Goal: Information Seeking & Learning: Learn about a topic

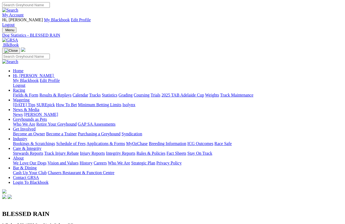
click at [50, 8] on input "Search" at bounding box center [26, 5] width 48 height 6
click at [118, 93] on link "Statistics" at bounding box center [110, 95] width 16 height 5
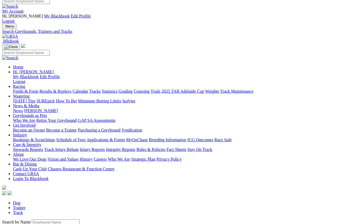
click at [35, 224] on input "Search by Trainer name" at bounding box center [58, 228] width 48 height 6
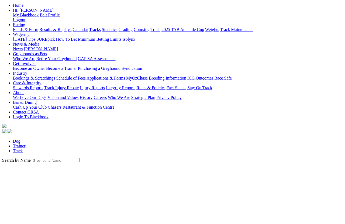
type input "[PERSON_NAME]"
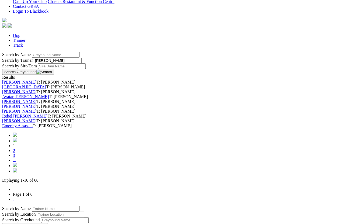
scroll to position [171, 0]
click at [15, 153] on link "2" at bounding box center [14, 150] width 2 height 5
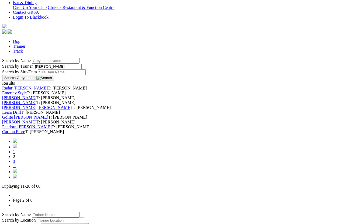
scroll to position [165, 0]
click at [15, 164] on link "3" at bounding box center [14, 161] width 2 height 5
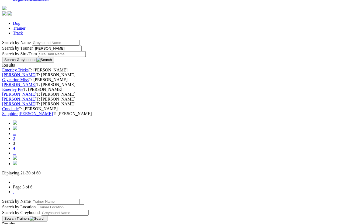
scroll to position [184, 0]
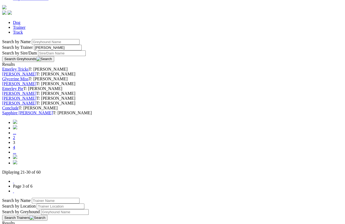
click at [15, 150] on link "4" at bounding box center [14, 147] width 2 height 5
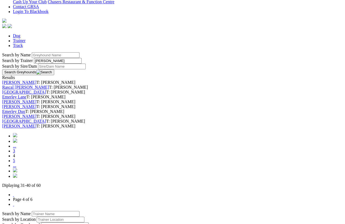
scroll to position [171, 0]
click at [15, 163] on link "5" at bounding box center [14, 161] width 2 height 5
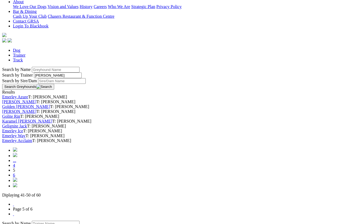
scroll to position [157, 0]
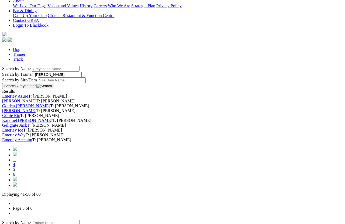
click at [218, 138] on div "Emerley Way T: [PERSON_NAME]" at bounding box center [172, 135] width 341 height 5
click at [27, 128] on link "Gelignite Jack" at bounding box center [14, 125] width 25 height 5
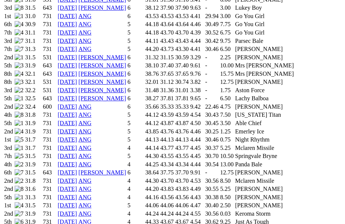
scroll to position [626, 0]
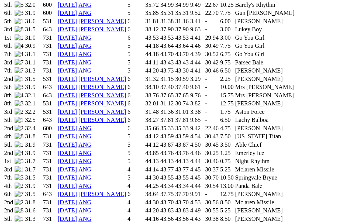
click at [179, 220] on td "Long Gully Gilly" at bounding box center [211, 222] width 84 height 5
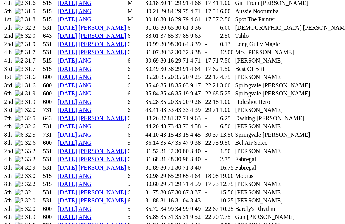
scroll to position [508, 0]
